Goal: Entertainment & Leisure: Consume media (video, audio)

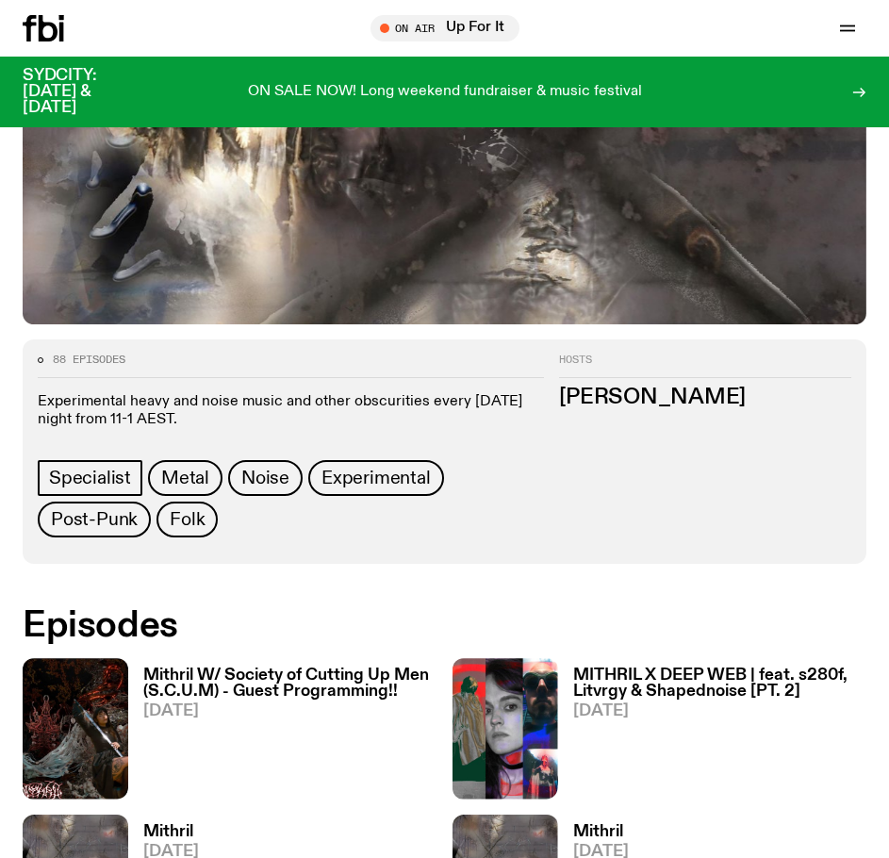
scroll to position [755, 0]
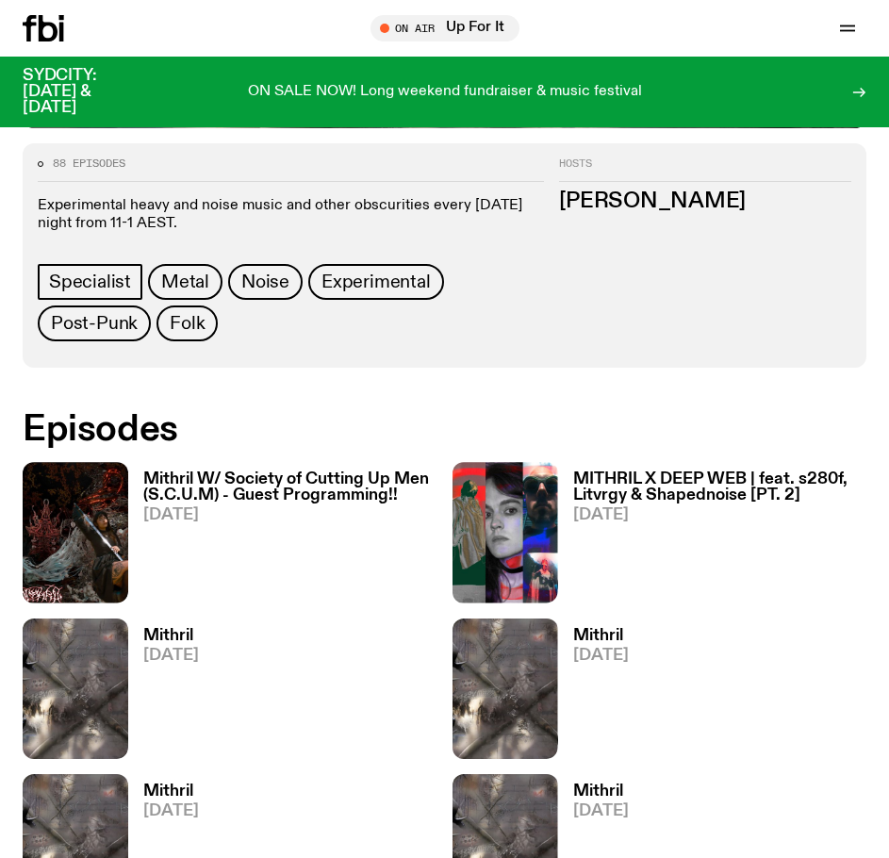
click at [308, 491] on h3 "Mithril W/ Society of Cutting Up Men (S.C.U.M) - Guest Programming!!" at bounding box center [290, 488] width 294 height 32
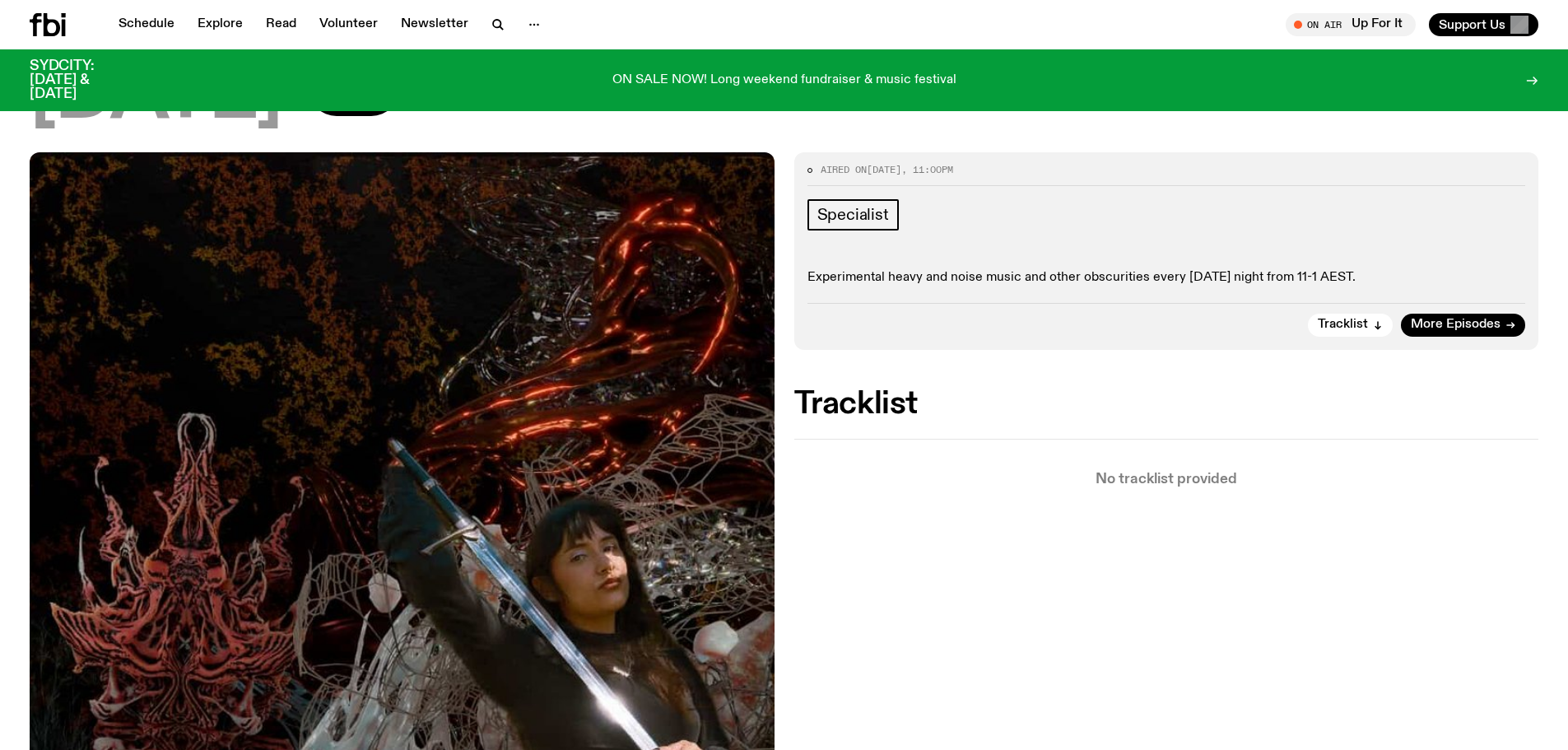
scroll to position [239, 0]
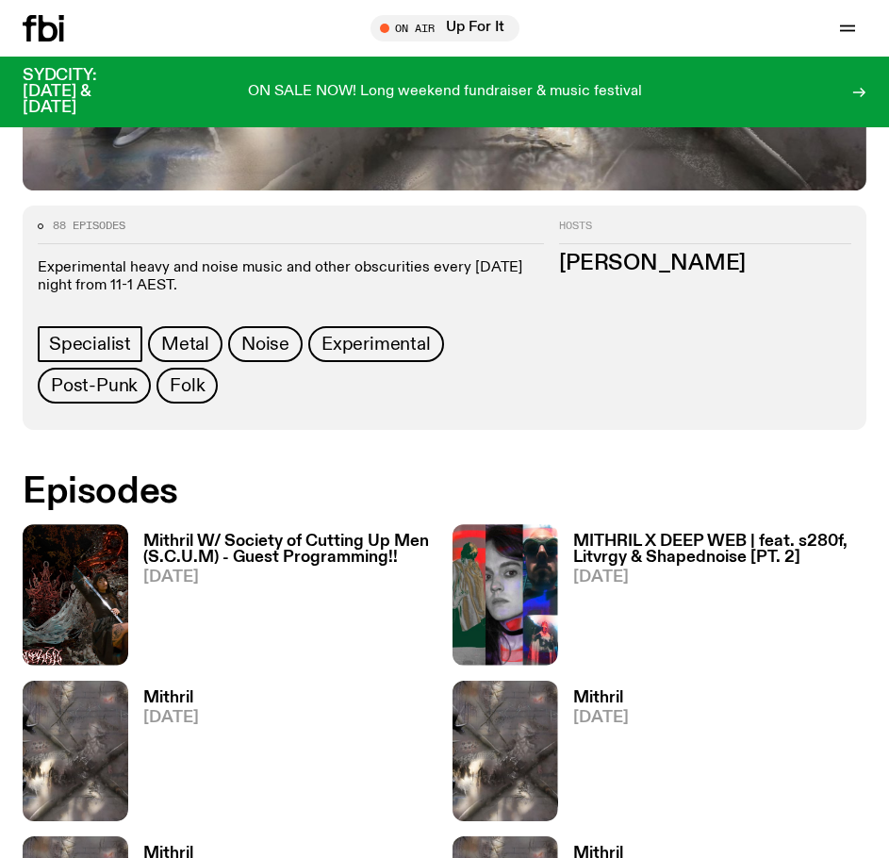
scroll to position [253, 0]
